Goal: Task Accomplishment & Management: Complete application form

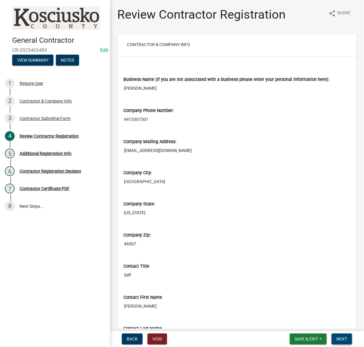
click at [341, 337] on span "Next" at bounding box center [342, 339] width 11 height 5
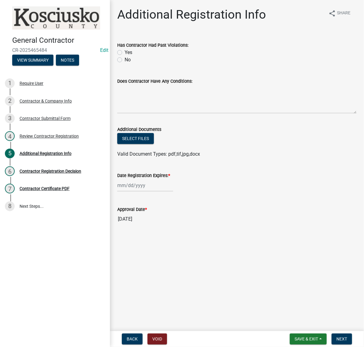
click at [125, 64] on label "No" at bounding box center [128, 59] width 6 height 7
click at [125, 60] on input "No" at bounding box center [127, 58] width 4 height 4
radio input "true"
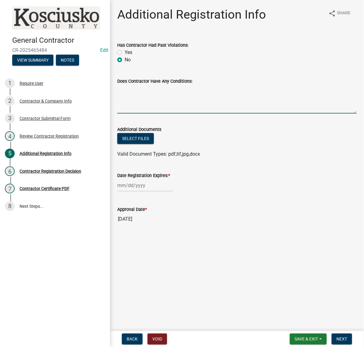
click at [139, 114] on textarea "Does Contractor Have Any Conditions:" at bounding box center [237, 99] width 240 height 29
type textarea "none"
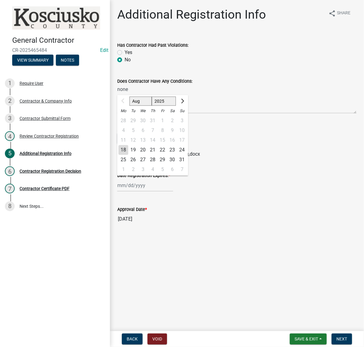
click at [150, 192] on div "Aug Sep Oct Nov [DATE] 2026 2027 2028 2029 2030 2031 2032 2033 2034 2035 2036 2…" at bounding box center [145, 185] width 56 height 13
click at [173, 106] on select "2025 2026 2027 2028 2029 2030 2031 2032 2033 2034 2035 2036 2037 2038 2039 2040…" at bounding box center [164, 101] width 24 height 9
select select "2026"
click at [162, 106] on select "2025 2026 2027 2028 2029 2030 2031 2032 2033 2034 2035 2036 2037 2038 2039 2040…" at bounding box center [164, 101] width 24 height 9
click at [138, 155] on div "18" at bounding box center [133, 150] width 10 height 10
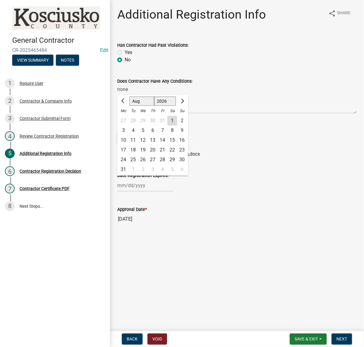
type input "[DATE]"
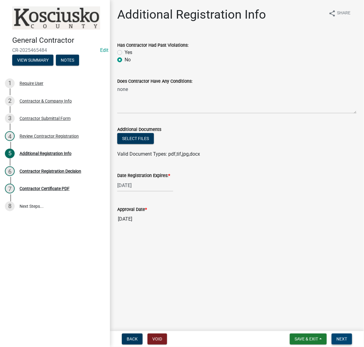
click at [350, 335] on button "Next" at bounding box center [342, 339] width 20 height 11
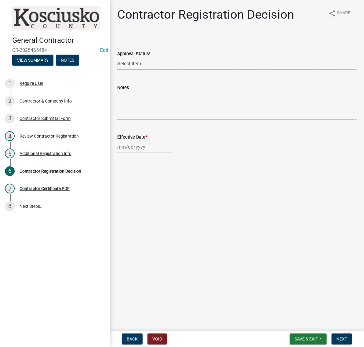
click at [145, 70] on select "Select Item... Approved Denied" at bounding box center [237, 63] width 240 height 13
click at [119, 70] on select "Select Item... Approved Denied" at bounding box center [237, 63] width 240 height 13
select select "8e4351d7-4ebf-4714-a7c9-c8187f00e083"
select select "8"
select select "2025"
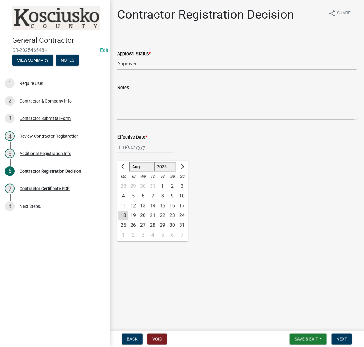
click at [144, 153] on div "[PERSON_NAME] Feb Mar Apr [PERSON_NAME][DATE] Oct Nov [DATE] 1526 1527 1528 152…" at bounding box center [145, 147] width 56 height 13
click at [126, 221] on div "18" at bounding box center [124, 216] width 10 height 10
type input "[DATE]"
click at [340, 340] on span "Next" at bounding box center [342, 339] width 11 height 5
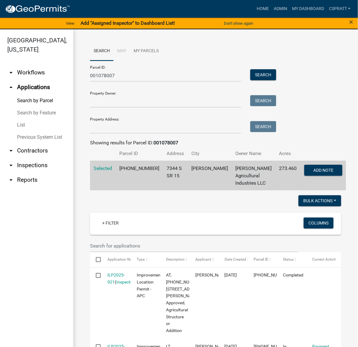
scroll to position [649, 0]
